Goal: Task Accomplishment & Management: Use online tool/utility

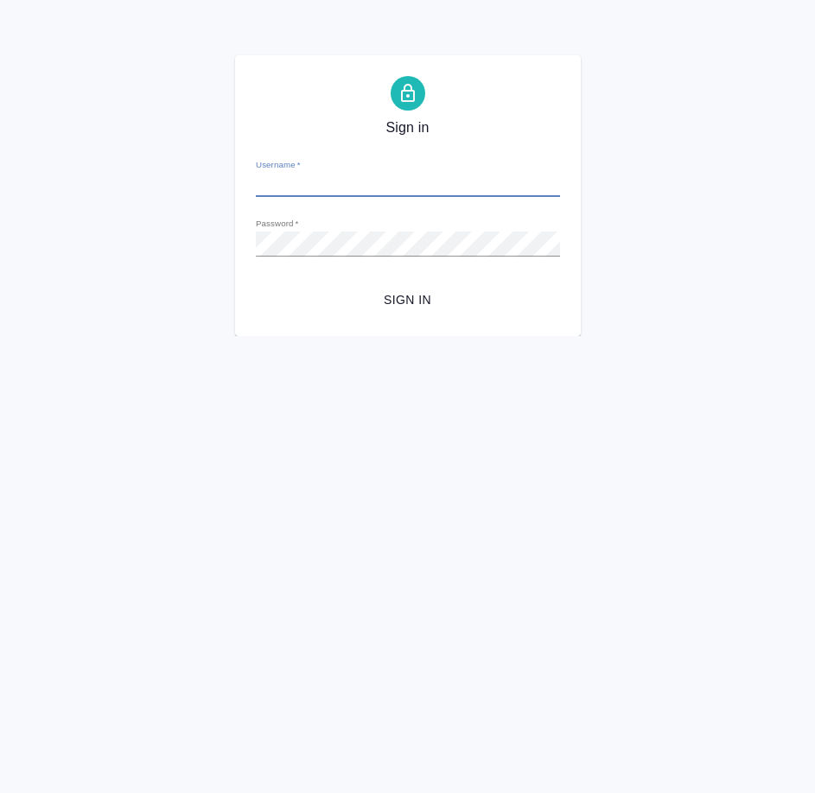
type input "[PERSON_NAME][EMAIL_ADDRESS][DOMAIN_NAME]"
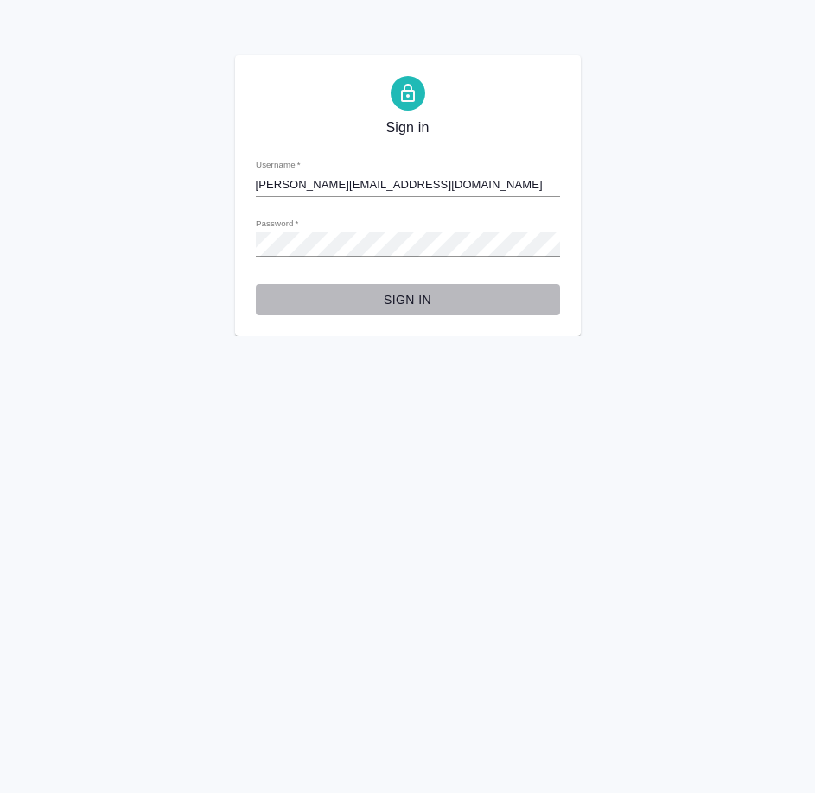
click at [394, 296] on span "Sign in" at bounding box center [408, 301] width 277 height 22
